Goal: Task Accomplishment & Management: Use online tool/utility

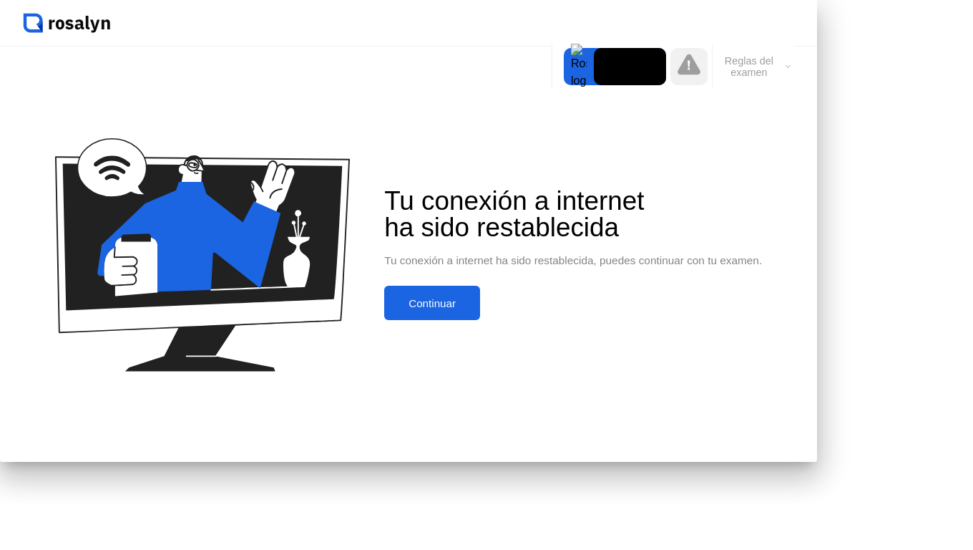
click at [480, 320] on button "Continuar" at bounding box center [432, 303] width 96 height 34
